Goal: Entertainment & Leisure: Browse casually

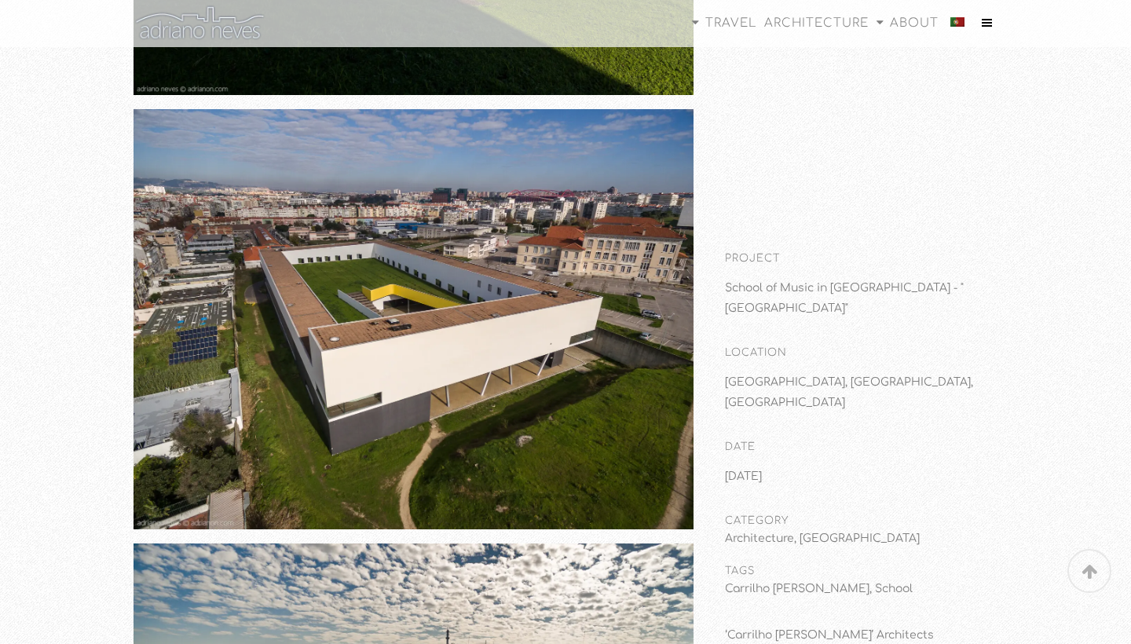
scroll to position [9136, 0]
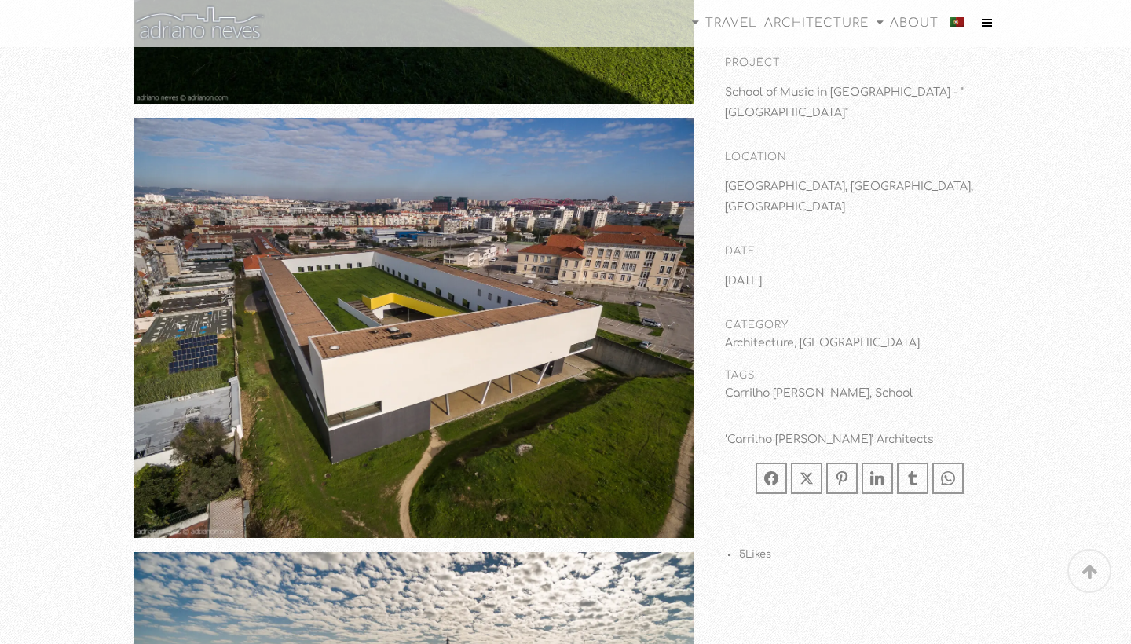
click at [478, 287] on img at bounding box center [413, 327] width 560 height 419
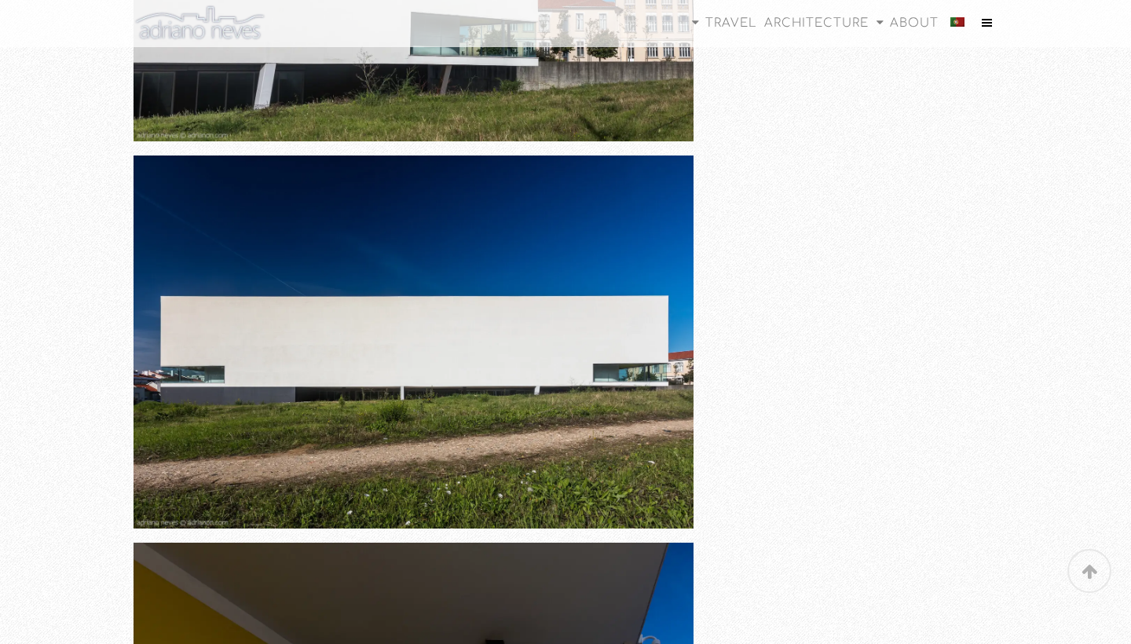
scroll to position [2905, 0]
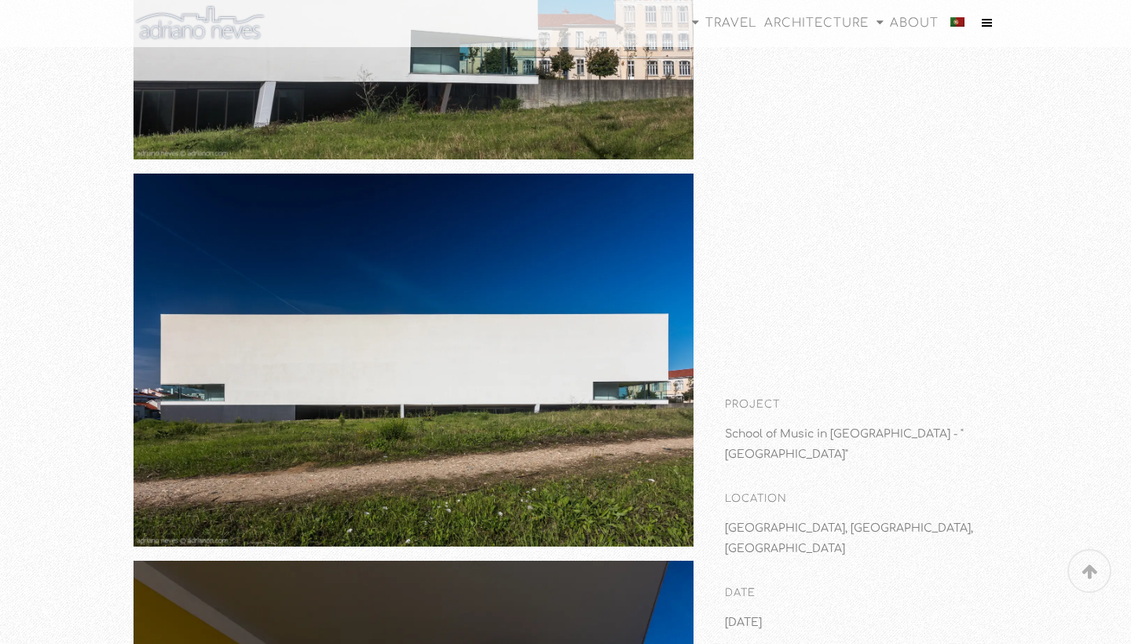
click at [346, 386] on img at bounding box center [413, 361] width 560 height 374
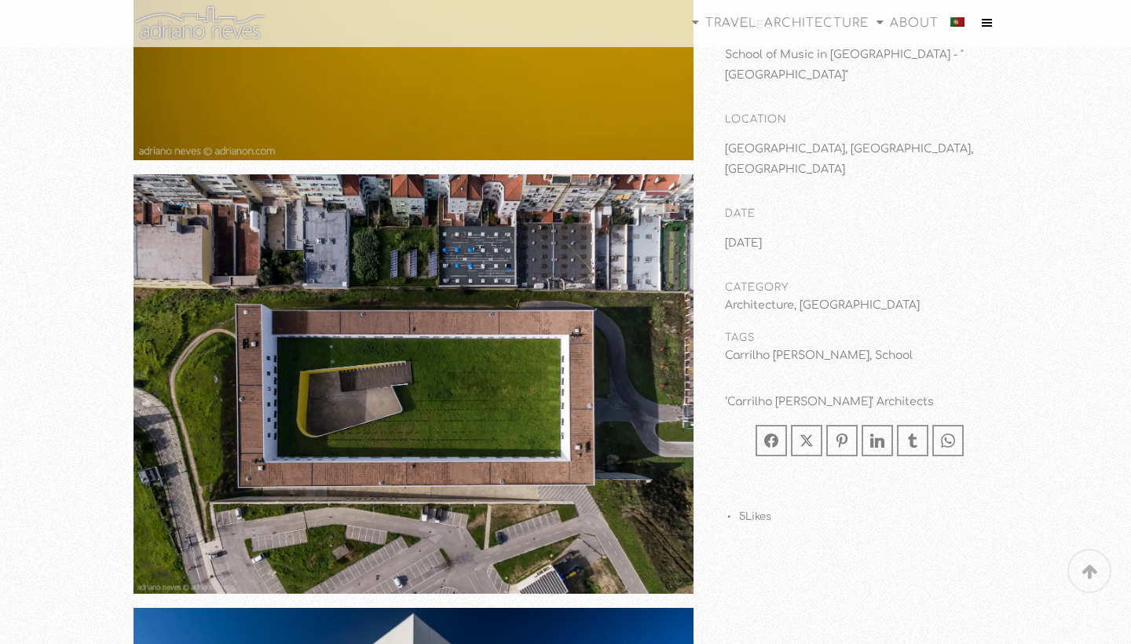
scroll to position [918, 0]
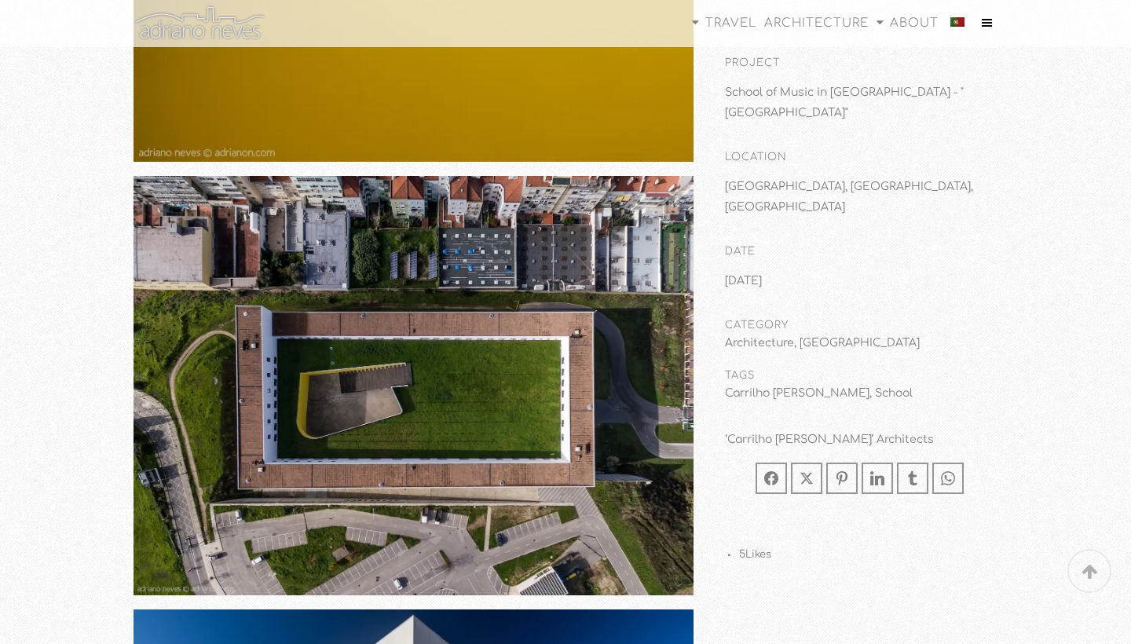
click at [543, 539] on img at bounding box center [413, 385] width 560 height 419
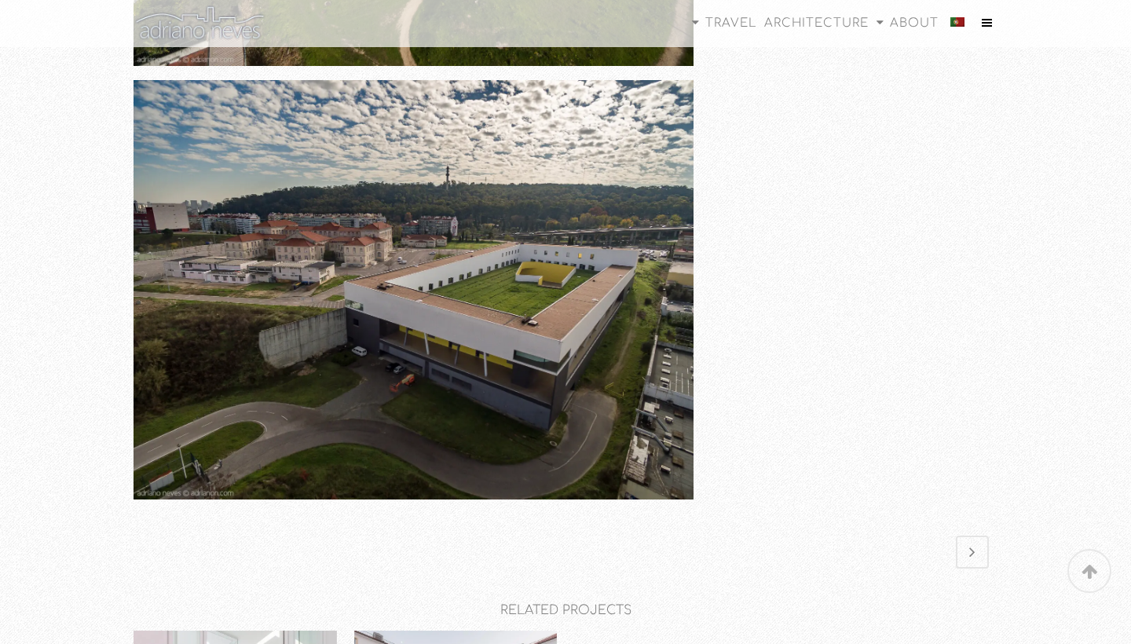
scroll to position [9607, 0]
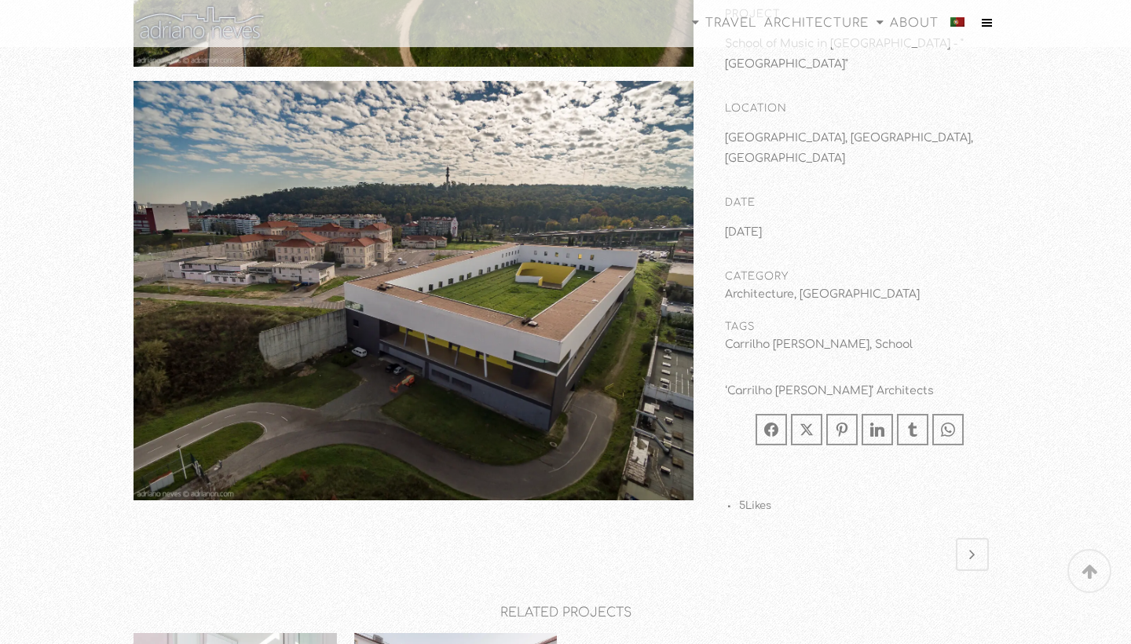
click at [515, 294] on img at bounding box center [413, 290] width 560 height 419
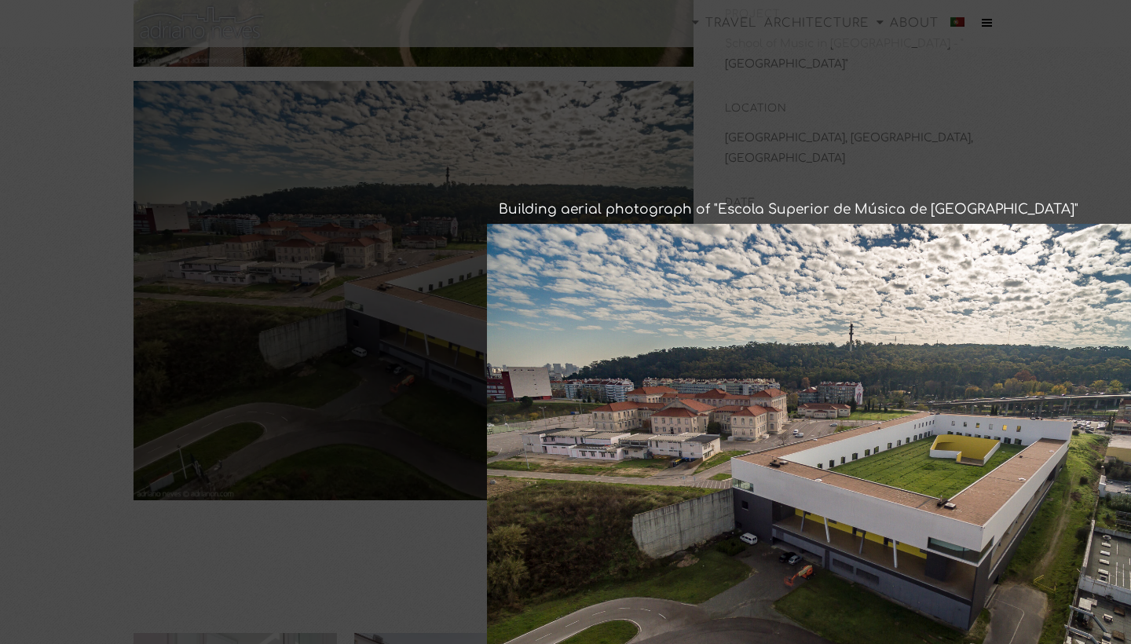
scroll to position [9428, 0]
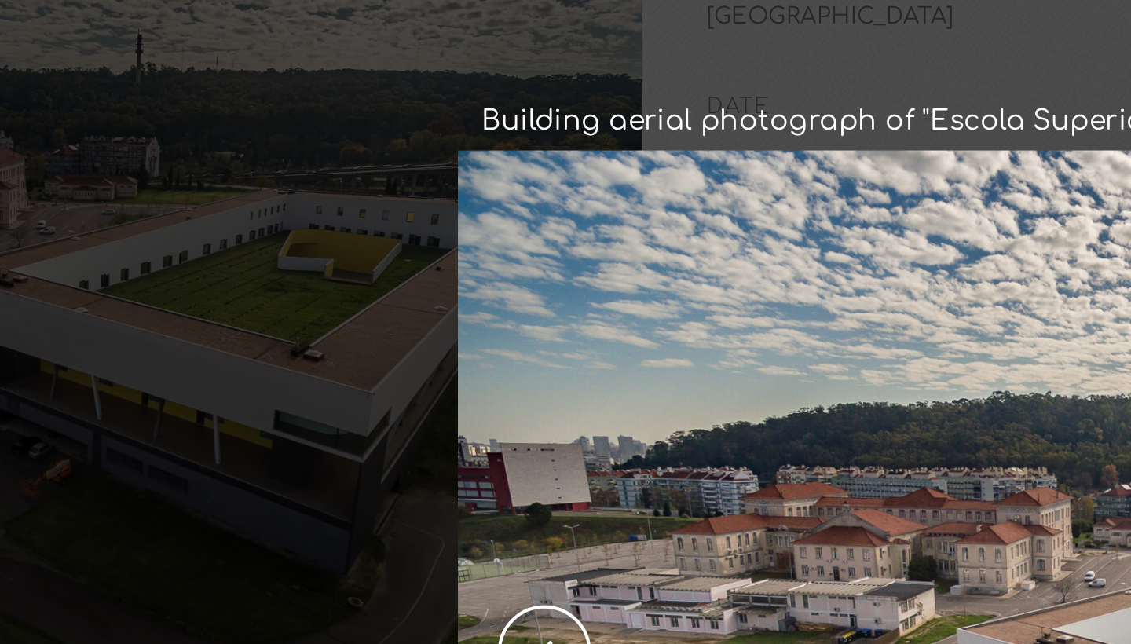
click at [603, 403] on link "previous" at bounding box center [762, 646] width 318 height 487
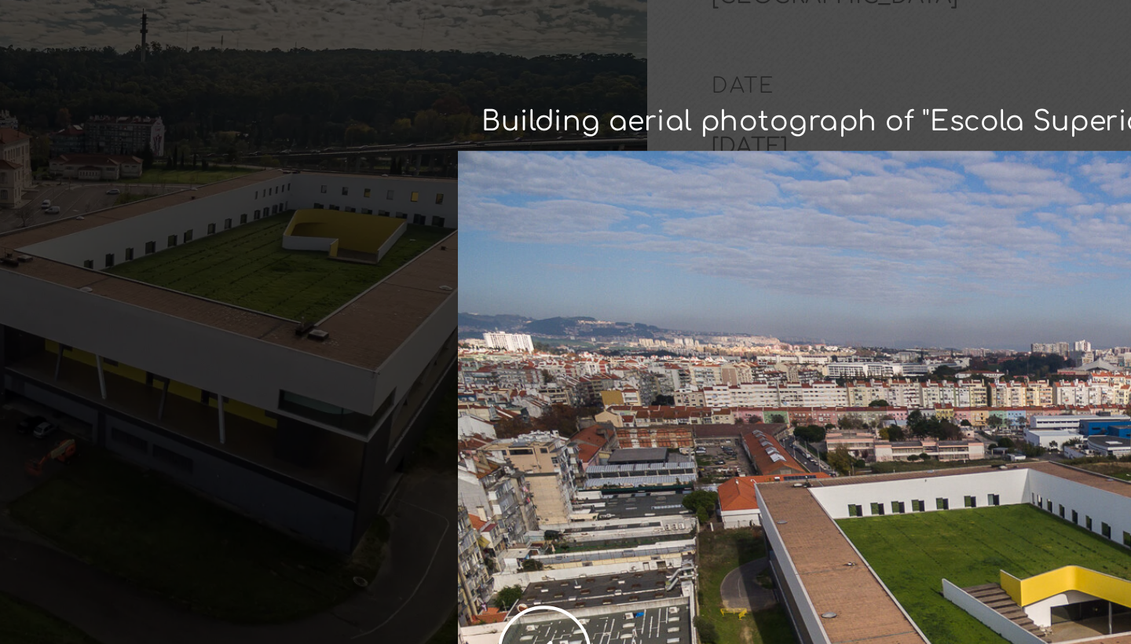
scroll to position [9439, 0]
drag, startPoint x: 377, startPoint y: 253, endPoint x: 359, endPoint y: 232, distance: 27.3
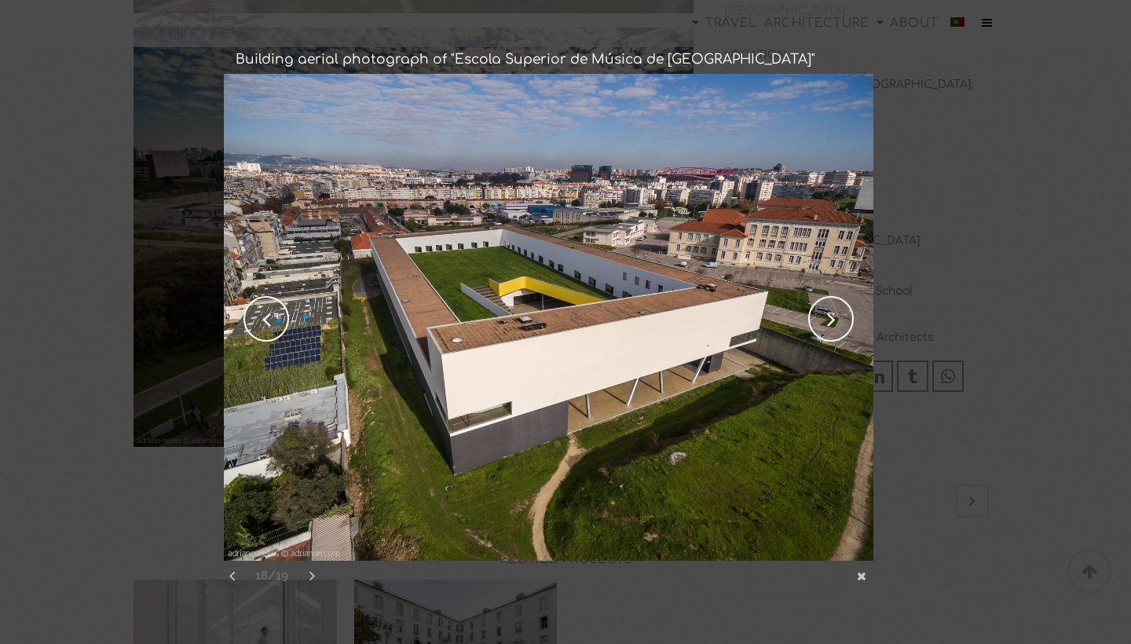
click at [254, 309] on link "previous" at bounding box center [383, 317] width 318 height 487
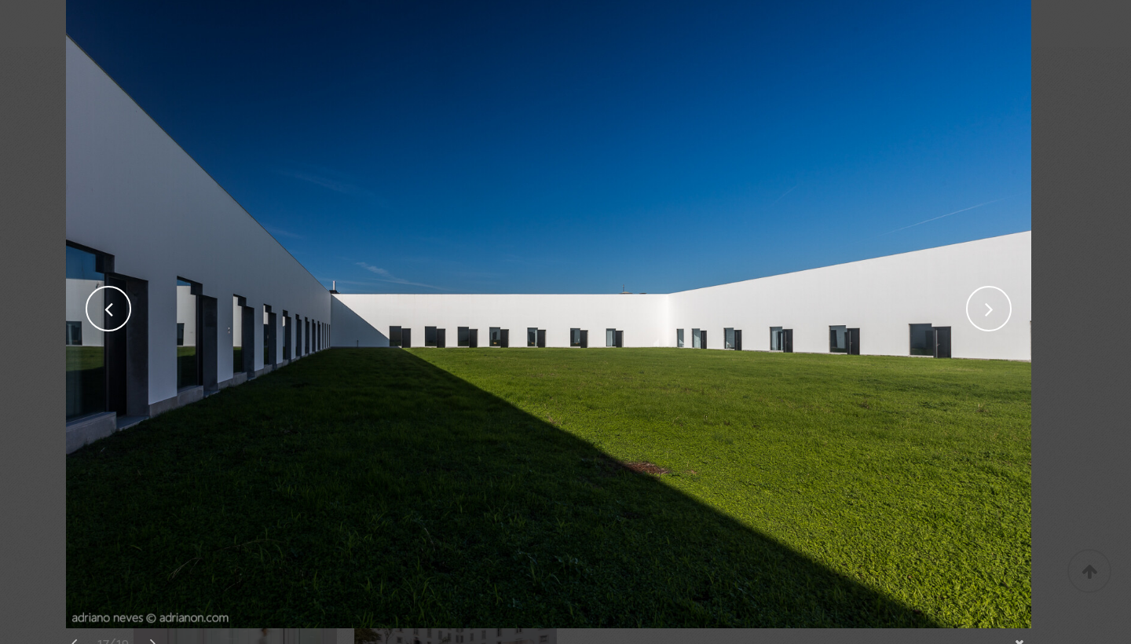
click at [973, 316] on link "next" at bounding box center [794, 306] width 473 height 643
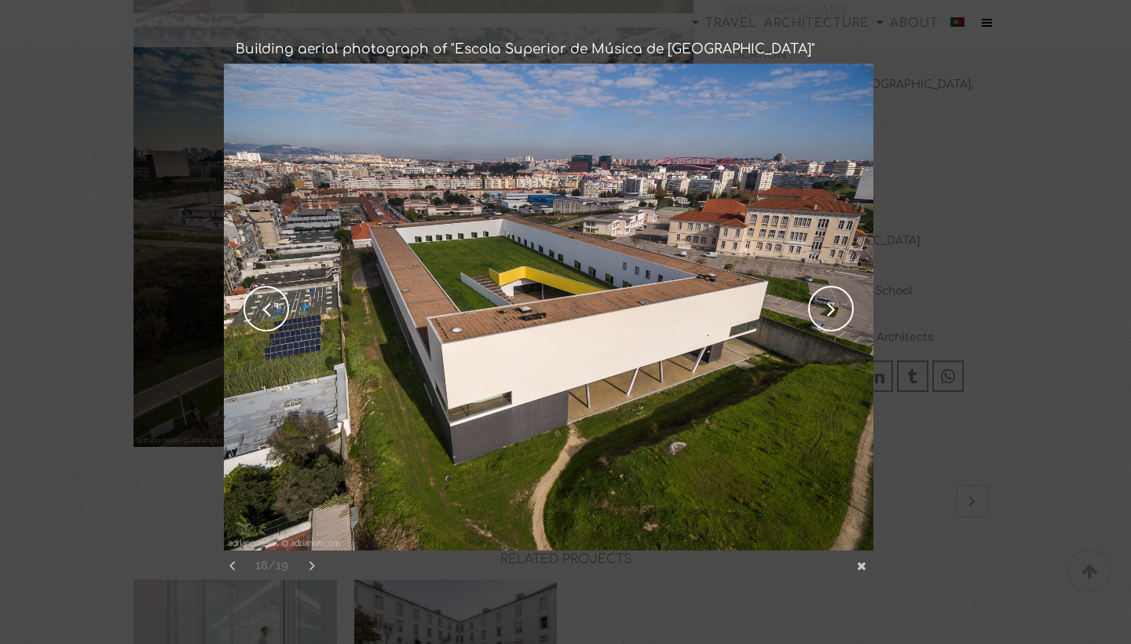
click at [272, 311] on link "previous" at bounding box center [383, 307] width 318 height 487
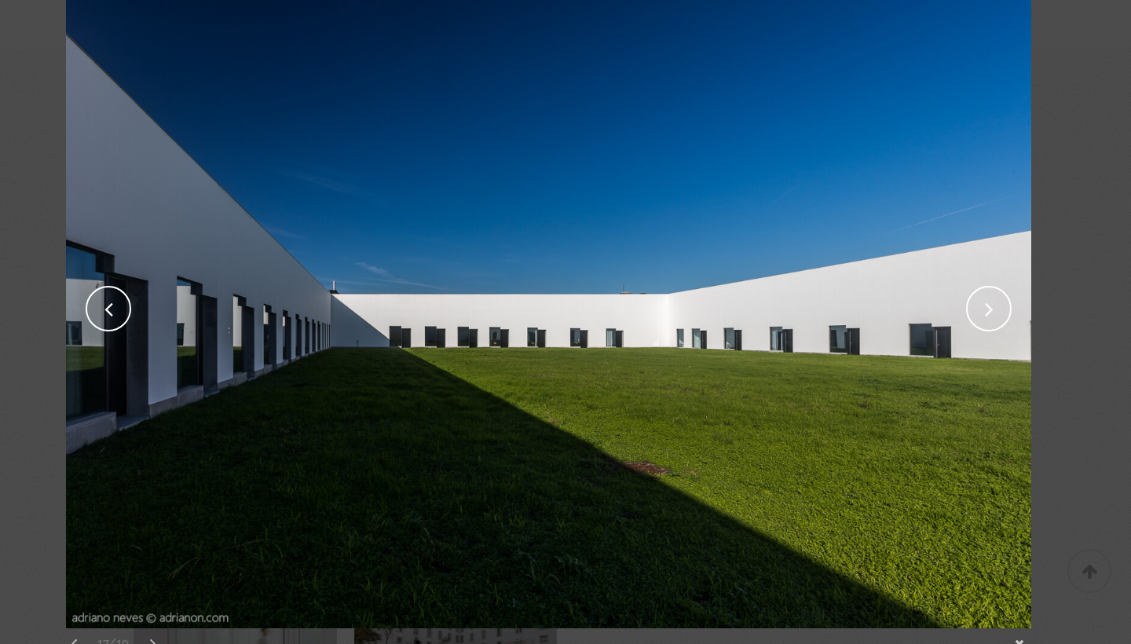
click at [977, 307] on link "next" at bounding box center [794, 306] width 473 height 643
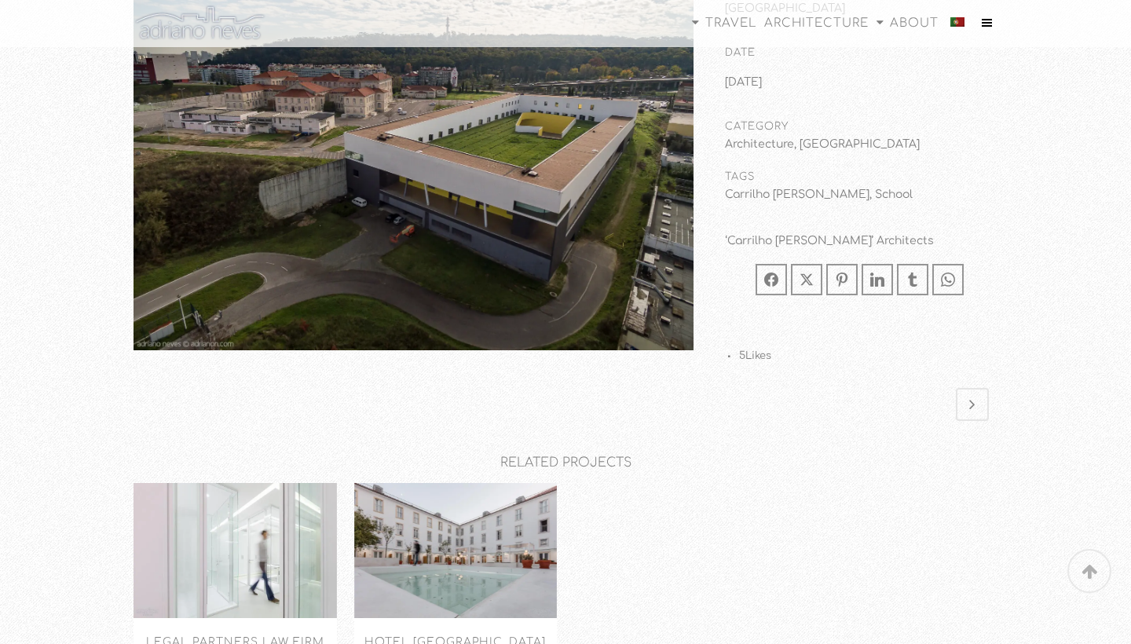
scroll to position [9760, 0]
